Goal: Navigation & Orientation: Understand site structure

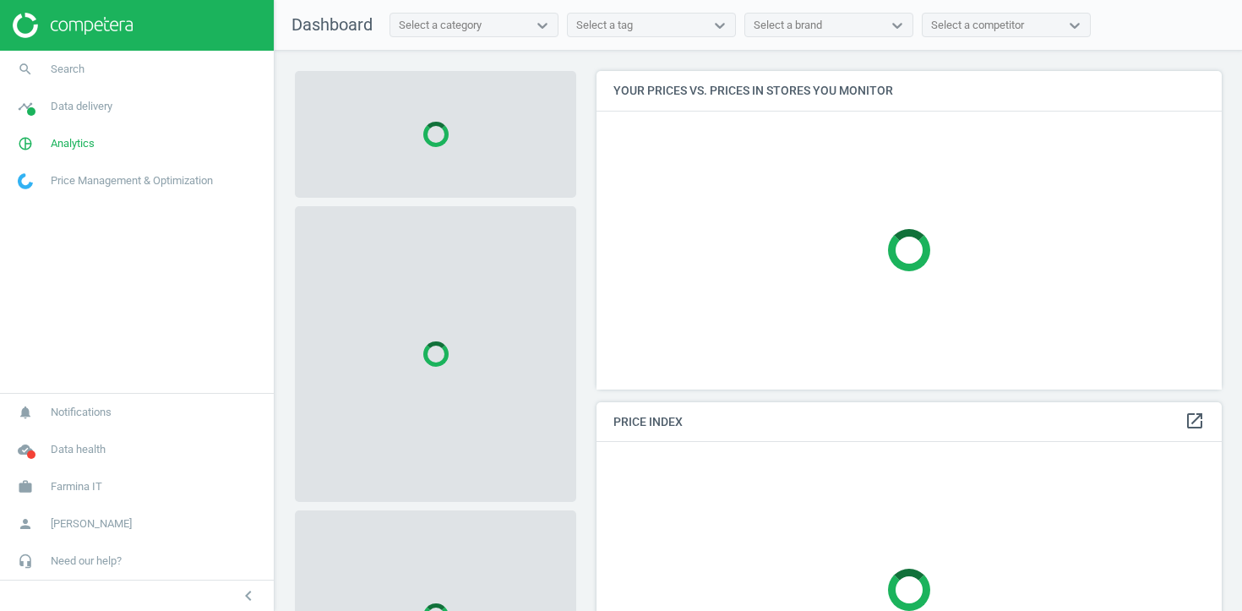
scroll to position [319, 626]
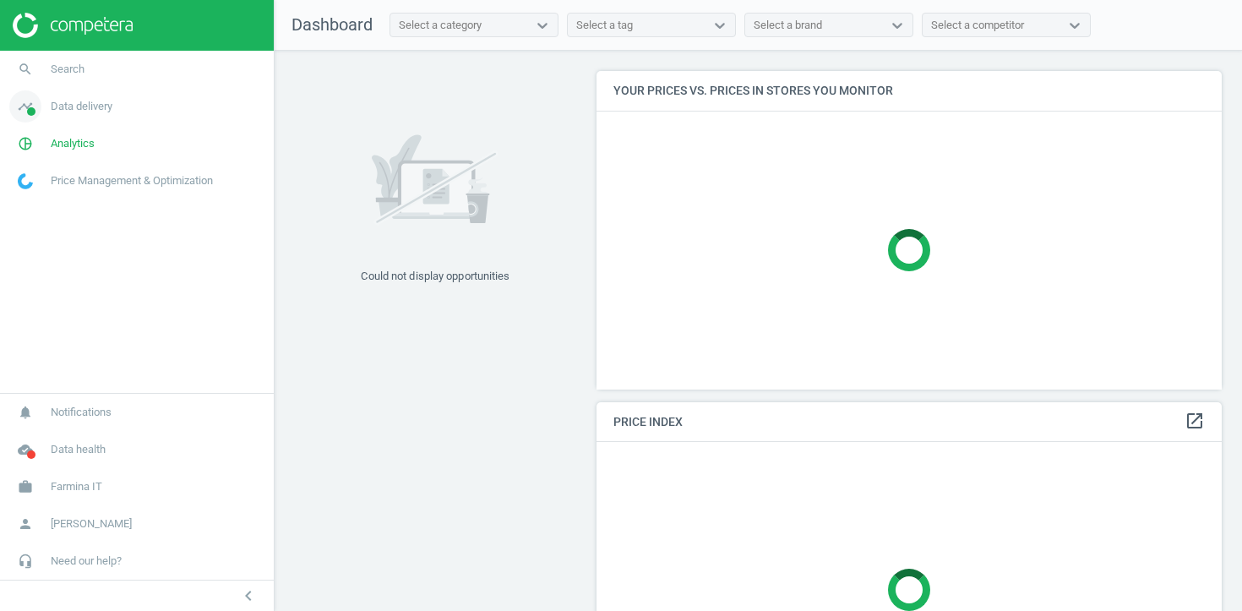
click at [79, 101] on span "Data delivery" at bounding box center [82, 106] width 62 height 15
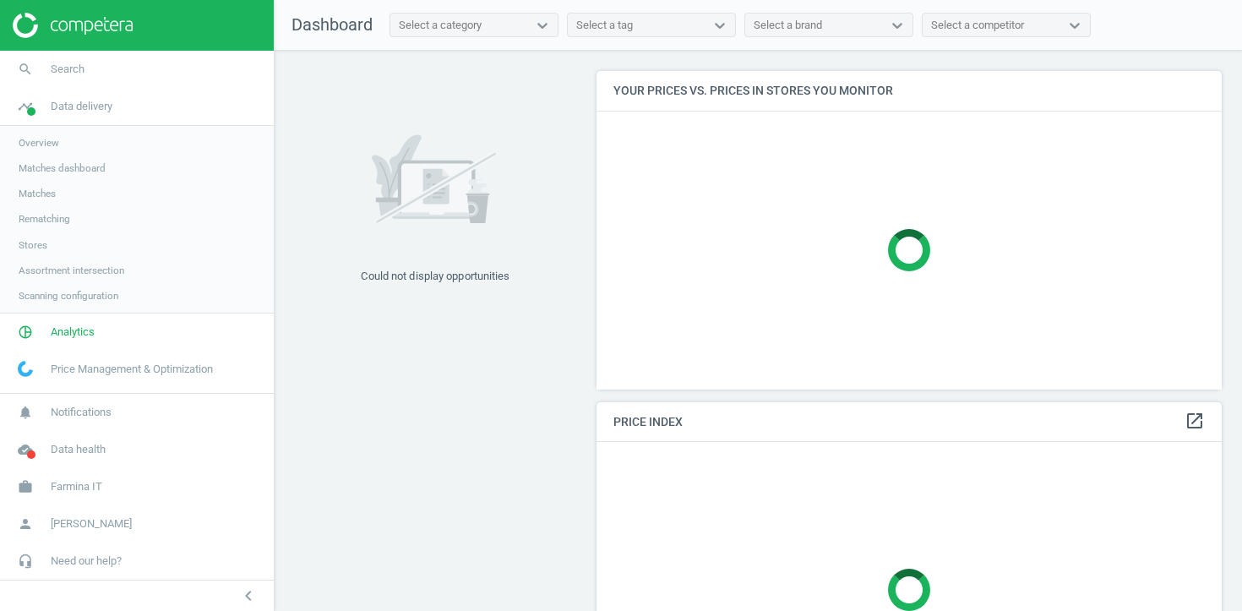
scroll to position [404, 626]
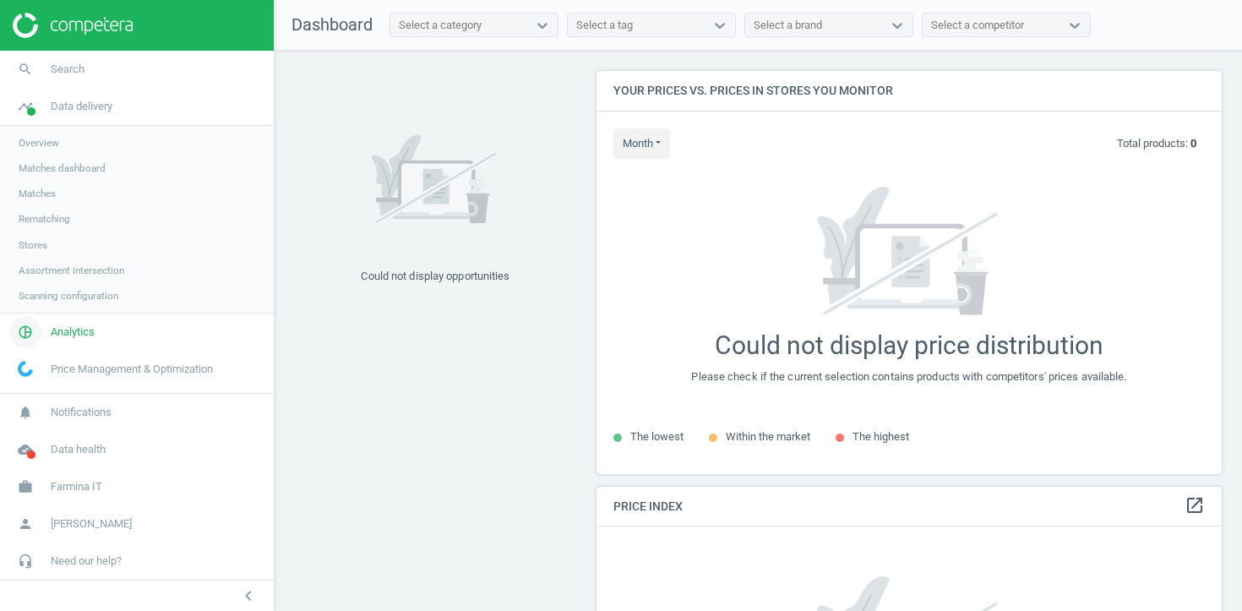
click at [60, 331] on span "Analytics" at bounding box center [73, 332] width 44 height 15
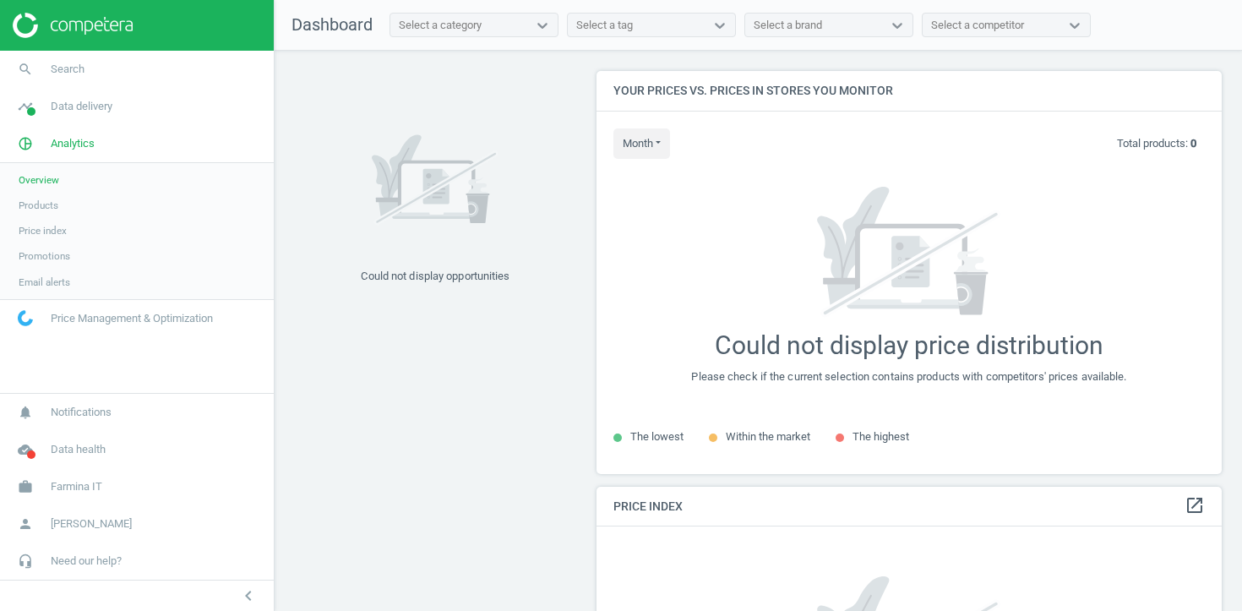
click at [37, 200] on span "Products" at bounding box center [39, 206] width 40 height 14
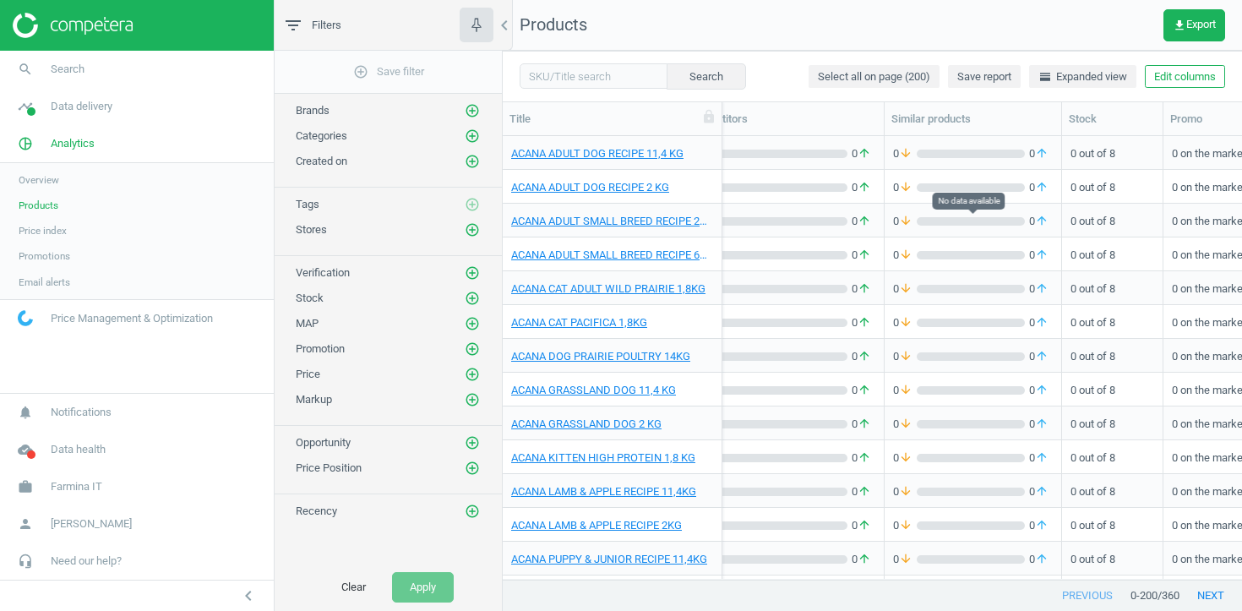
scroll to position [0, 984]
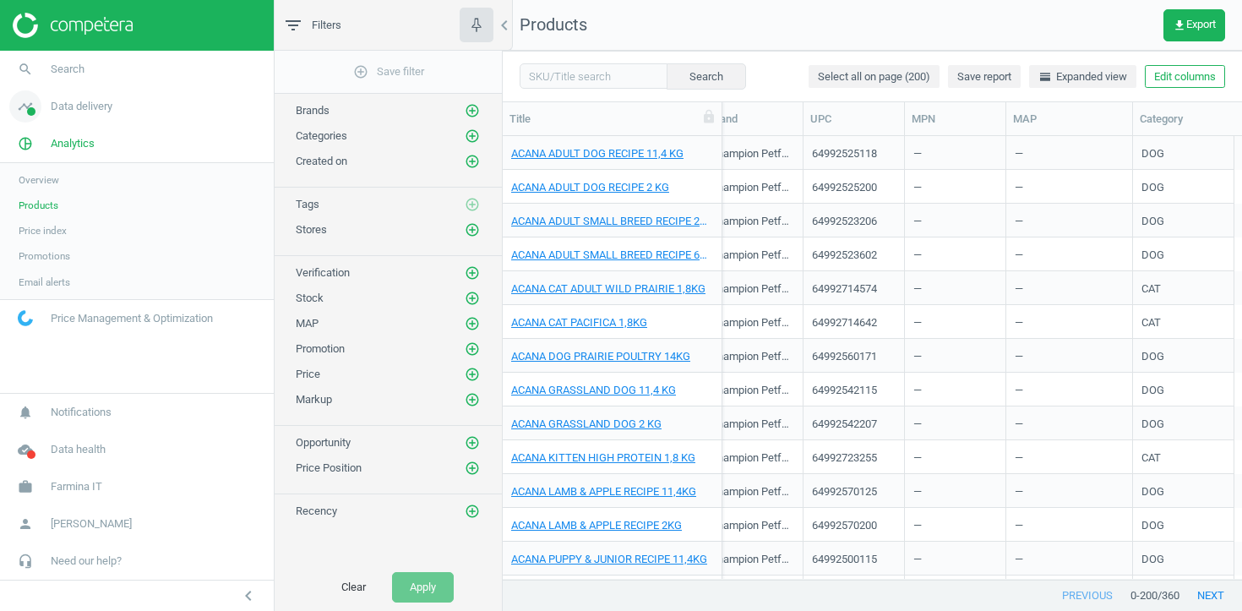
click at [93, 121] on link "timeline Data delivery" at bounding box center [137, 106] width 274 height 37
click at [45, 265] on span "Assortment intersection" at bounding box center [72, 271] width 106 height 14
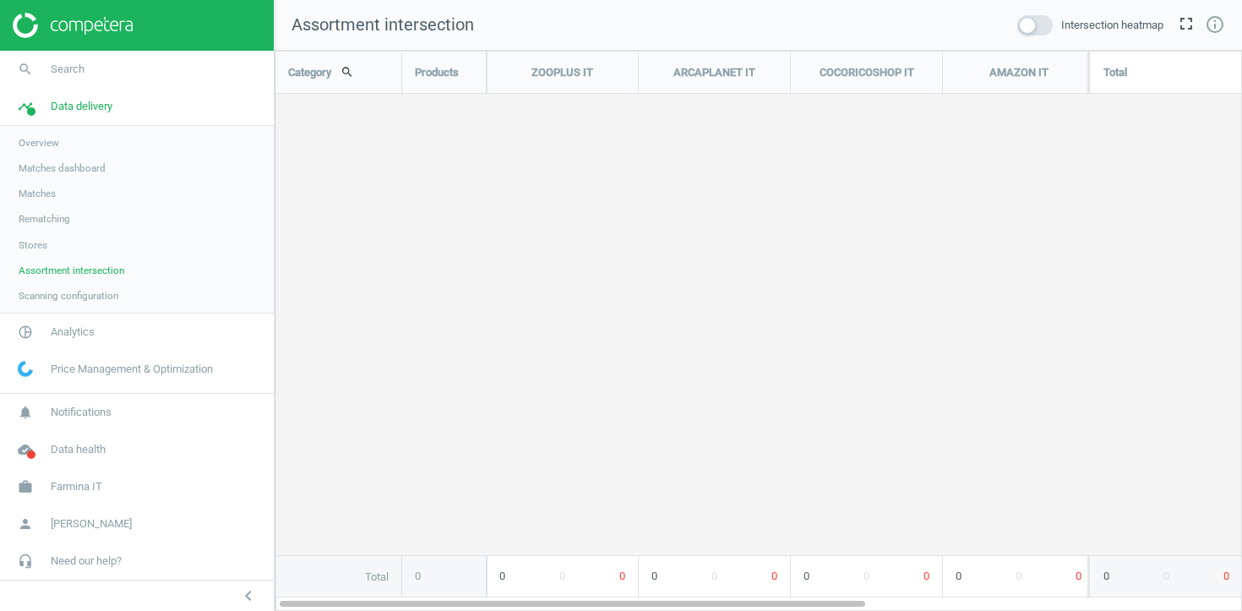
scroll to position [561, 969]
click at [33, 248] on span "Stores" at bounding box center [33, 245] width 29 height 14
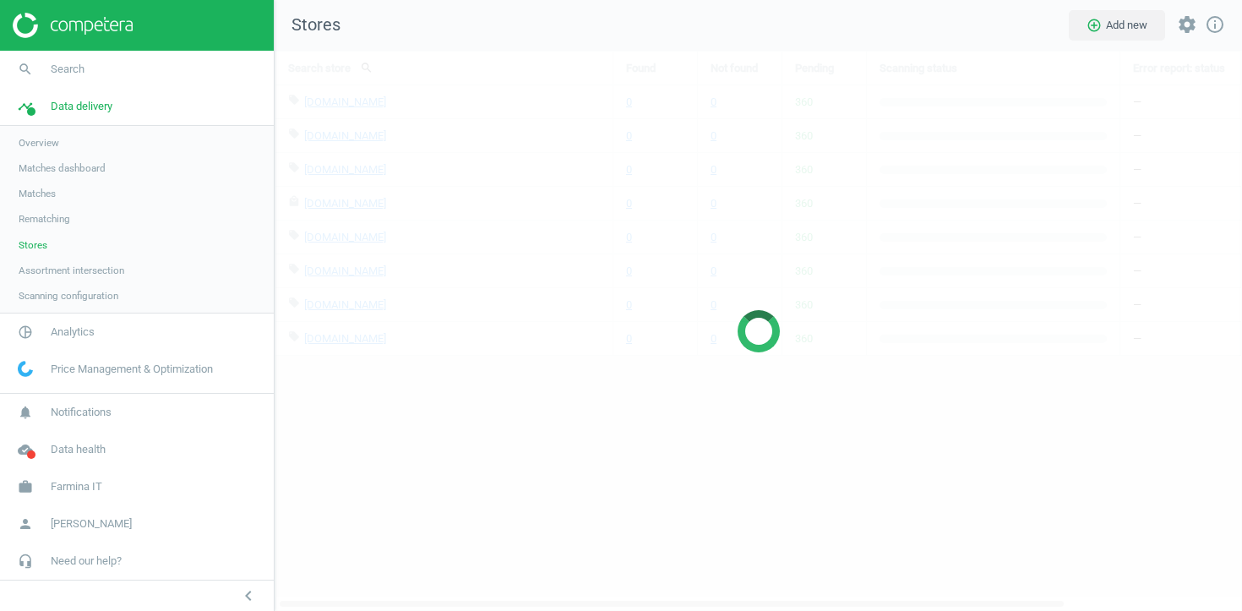
scroll to position [561, 969]
